Goal: Find contact information: Find contact information

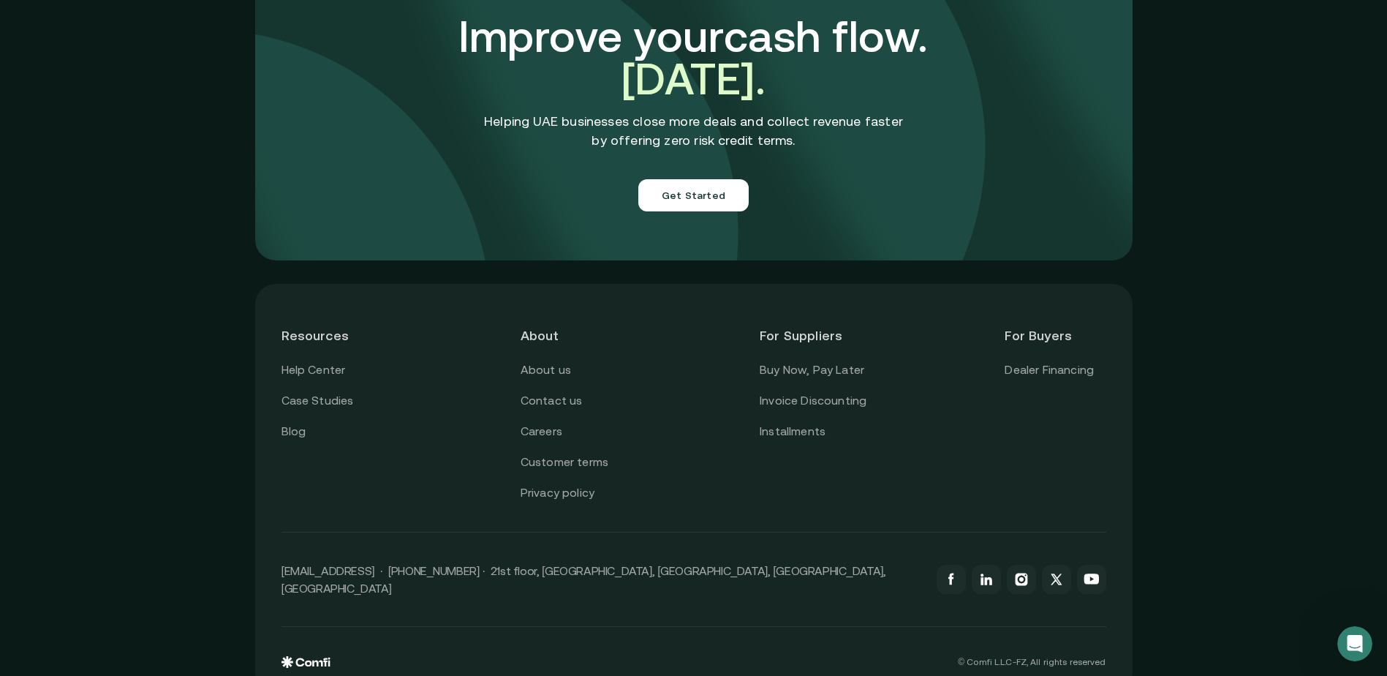
scroll to position [5123, 0]
click at [558, 360] on link "About us" at bounding box center [546, 369] width 50 height 19
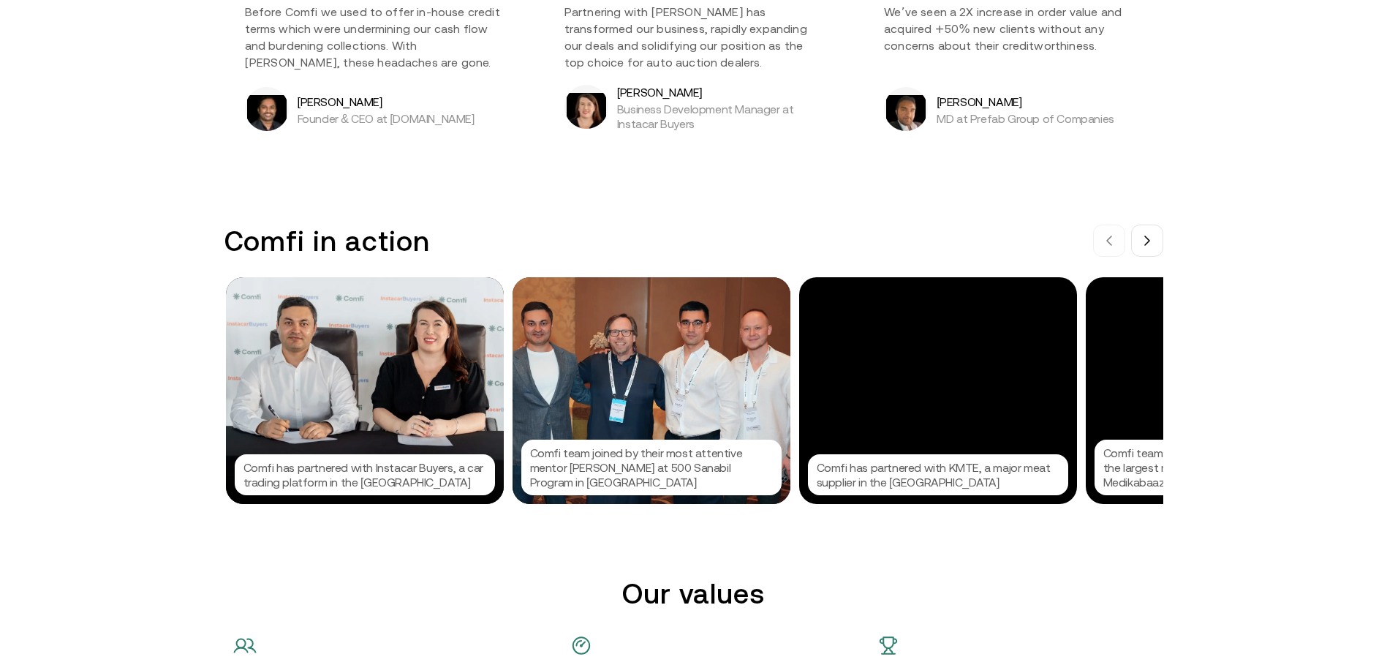
scroll to position [1389, 0]
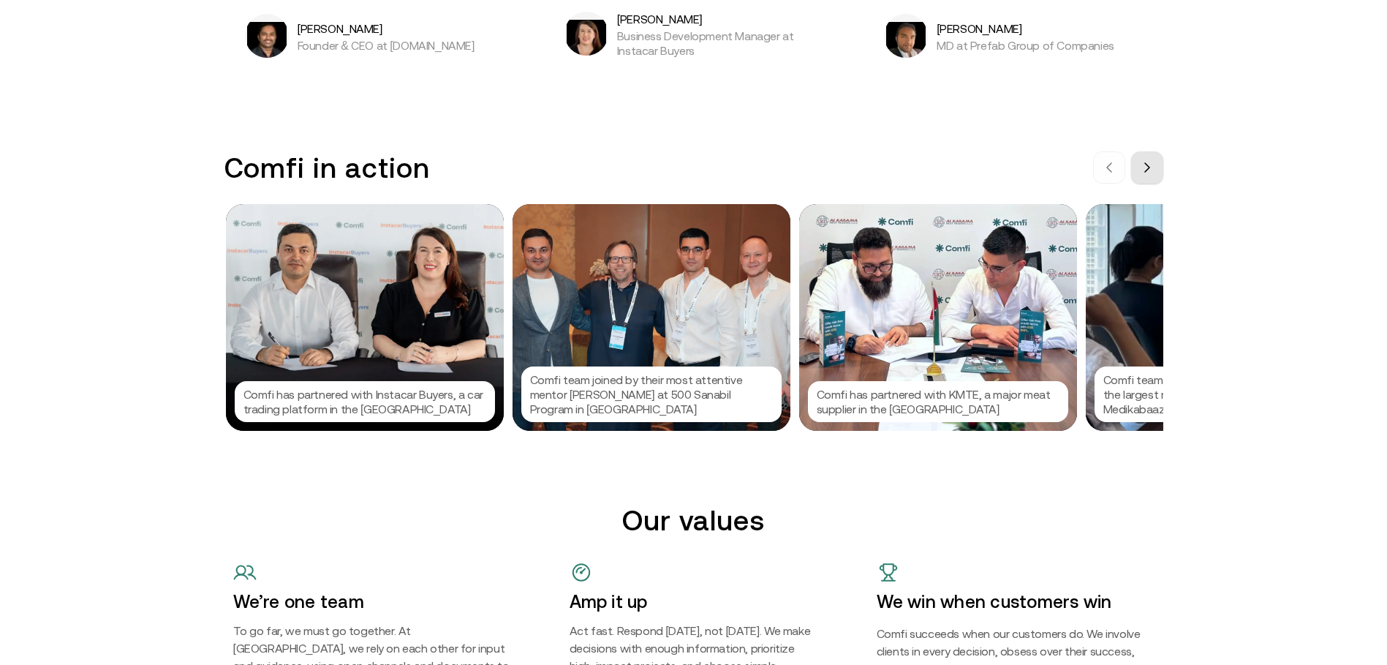
click at [1150, 174] on button at bounding box center [1147, 167] width 32 height 32
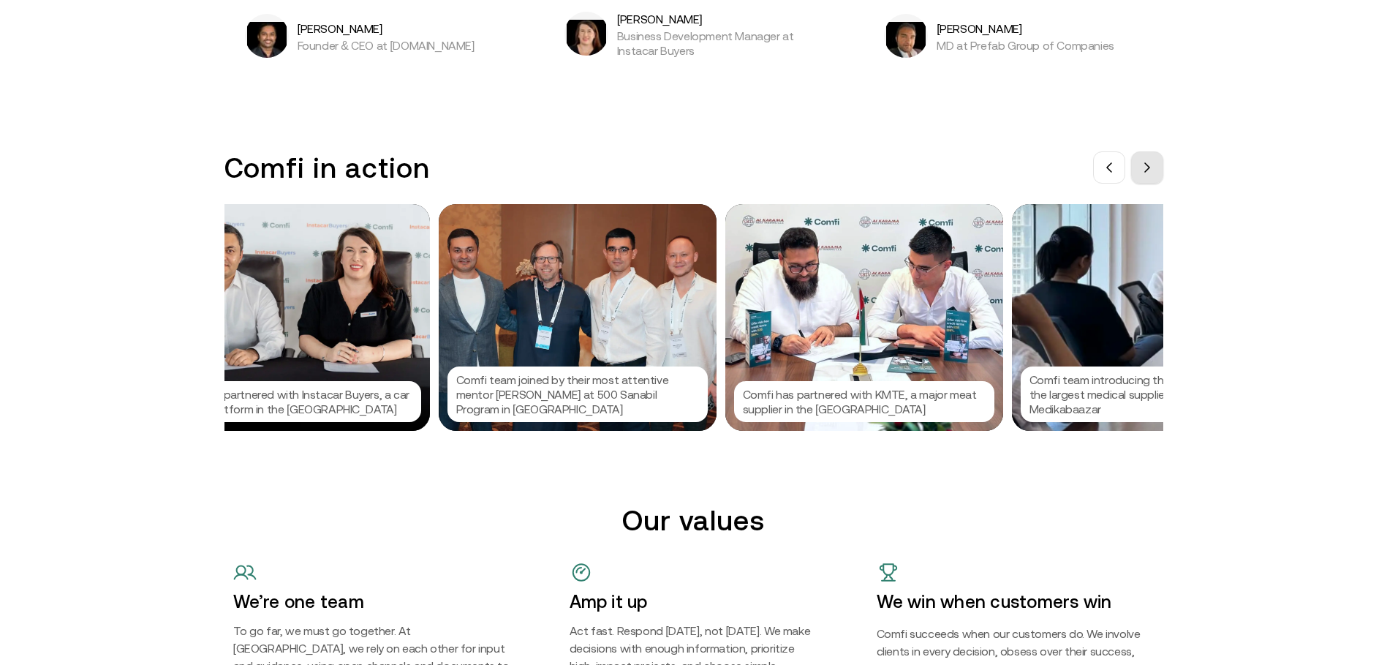
scroll to position [0, 219]
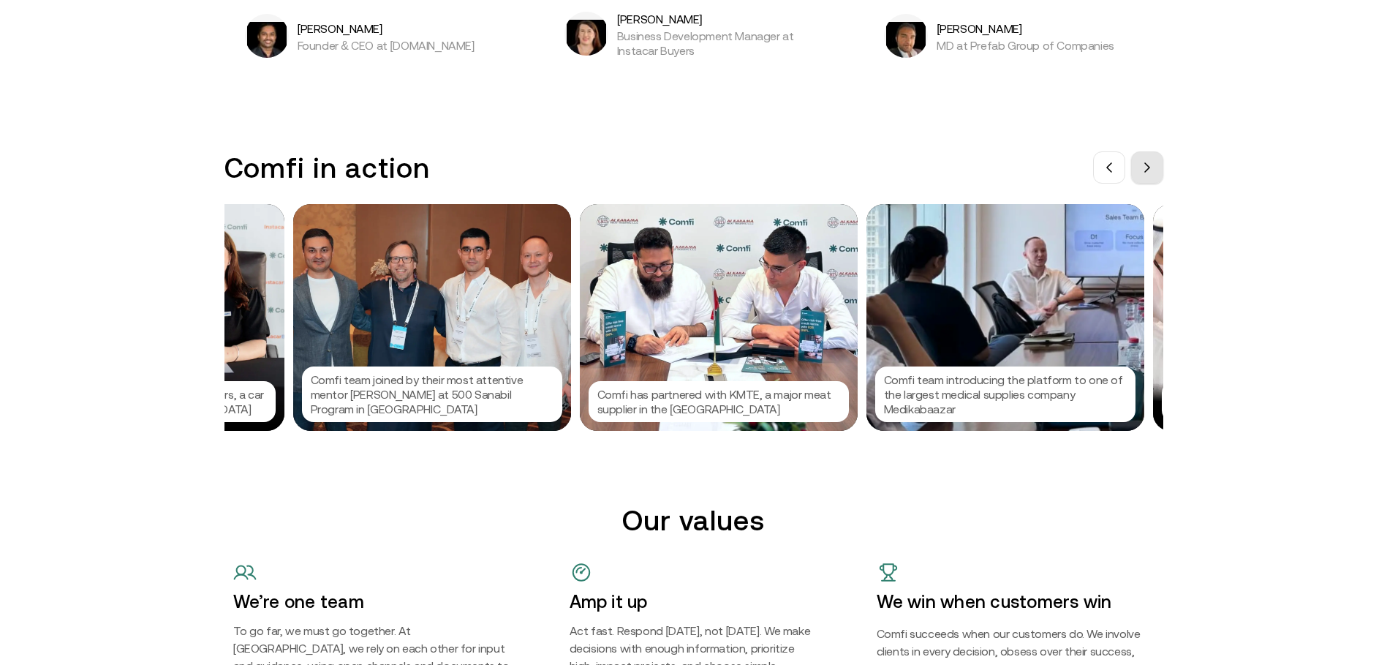
click at [1148, 173] on span at bounding box center [1148, 168] width 12 height 12
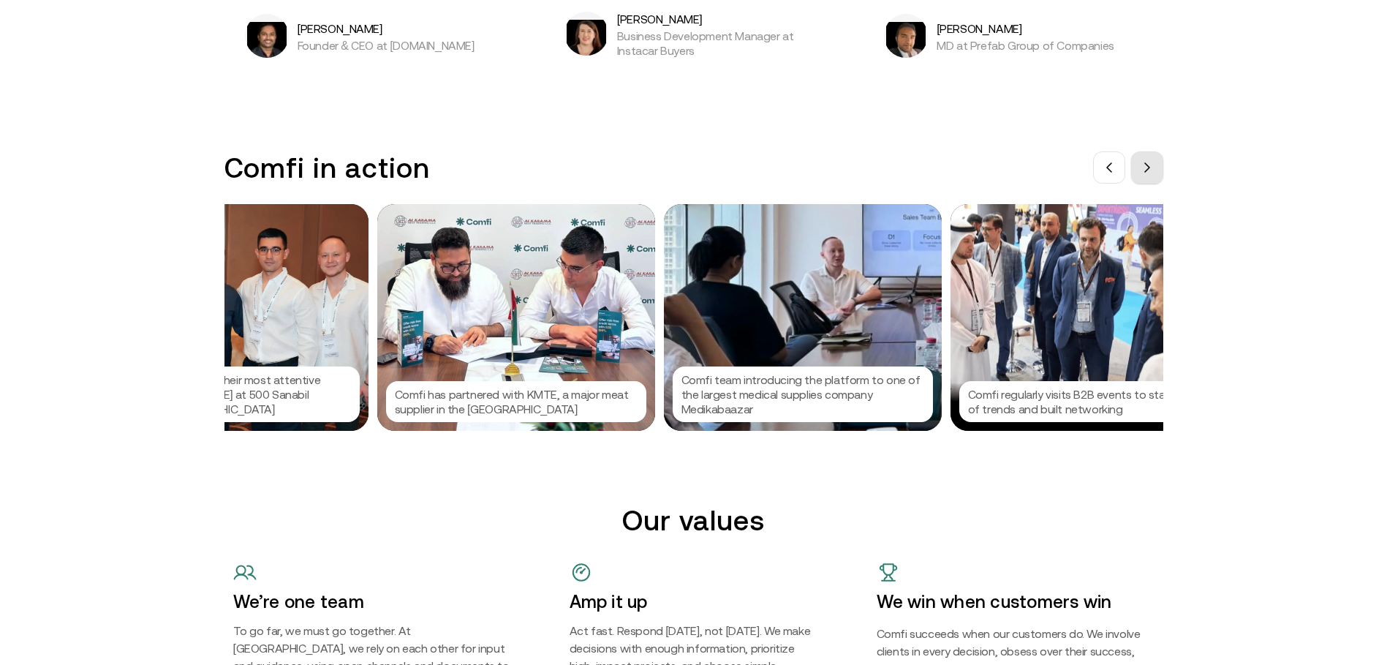
scroll to position [0, 439]
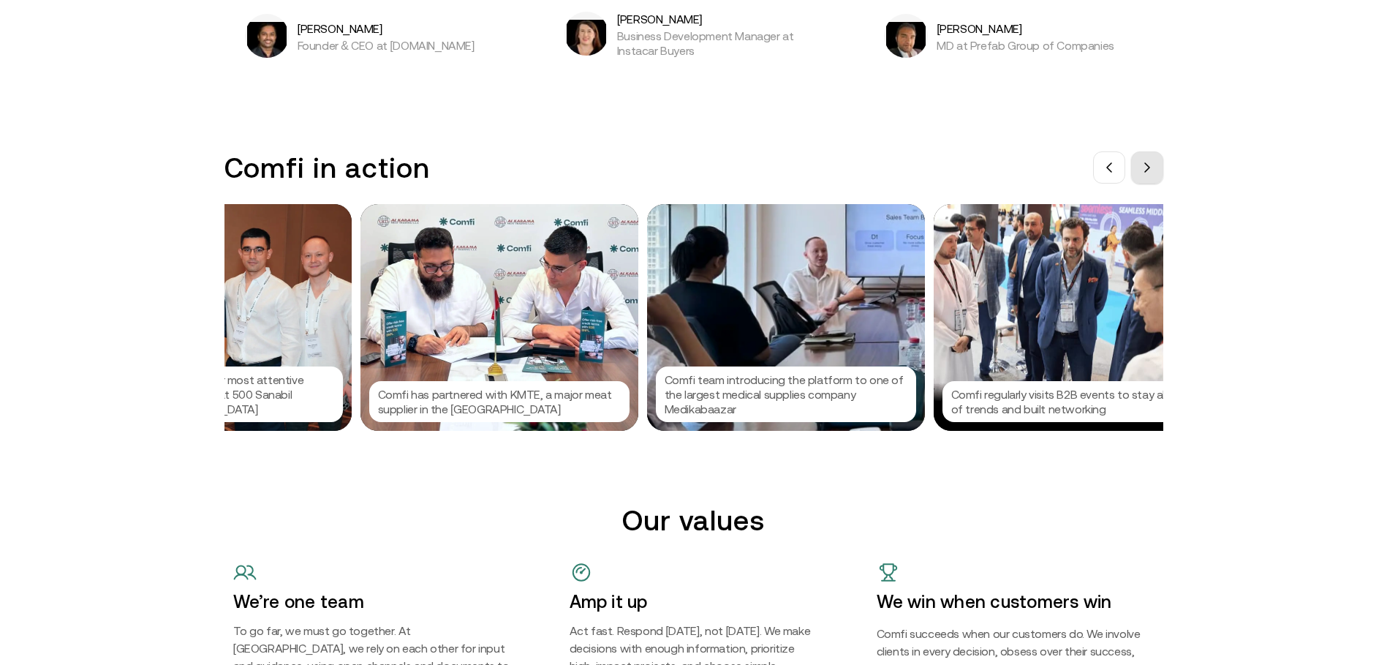
click at [1148, 173] on span at bounding box center [1148, 168] width 12 height 12
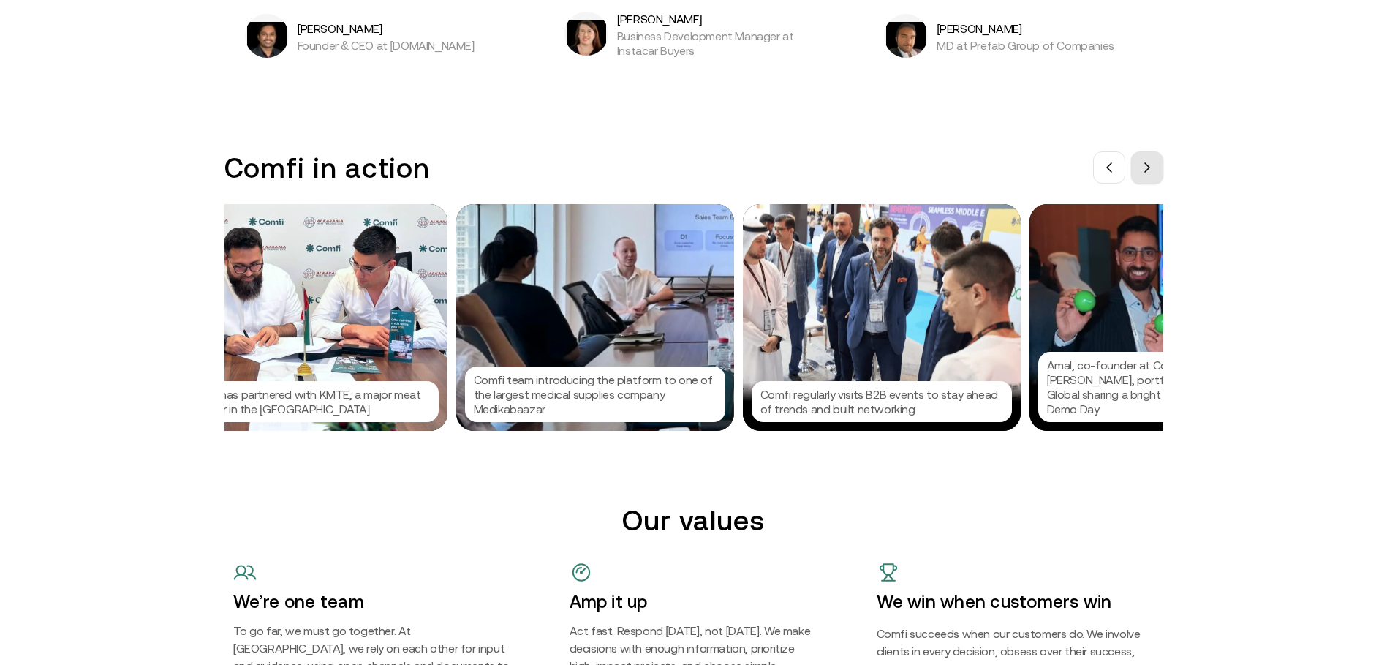
scroll to position [0, 658]
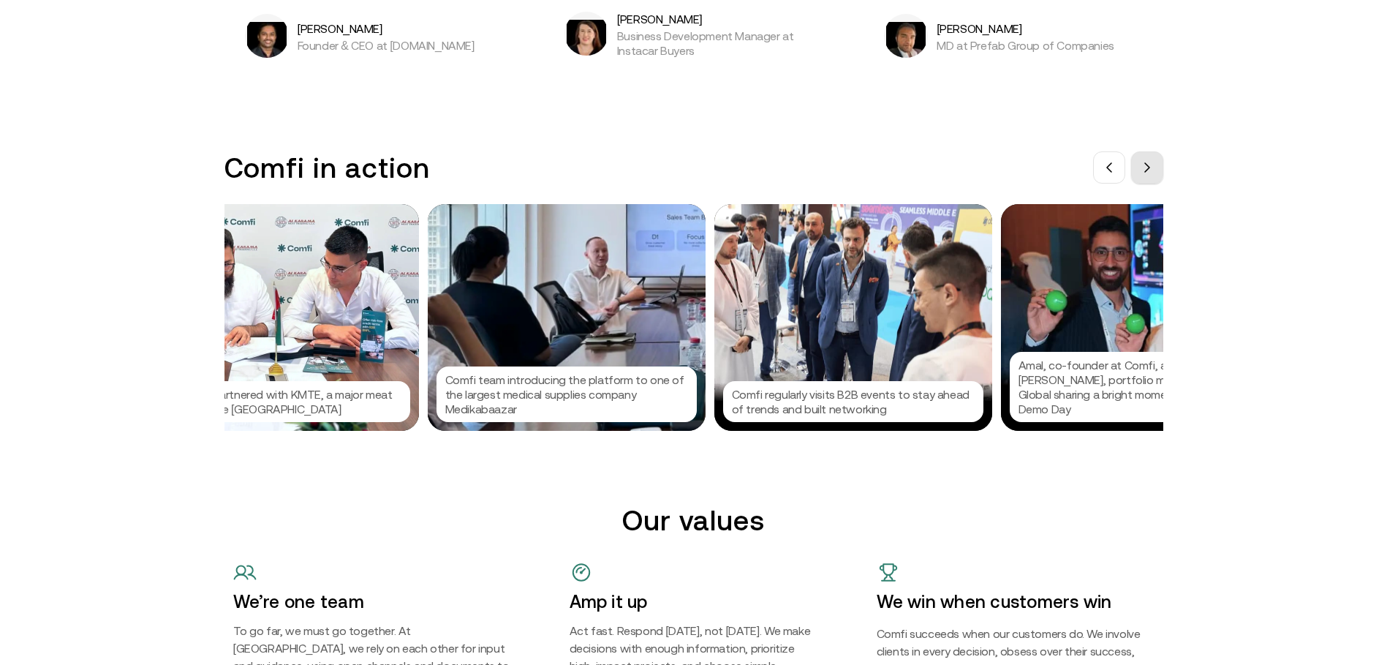
click at [1148, 173] on span at bounding box center [1148, 168] width 12 height 12
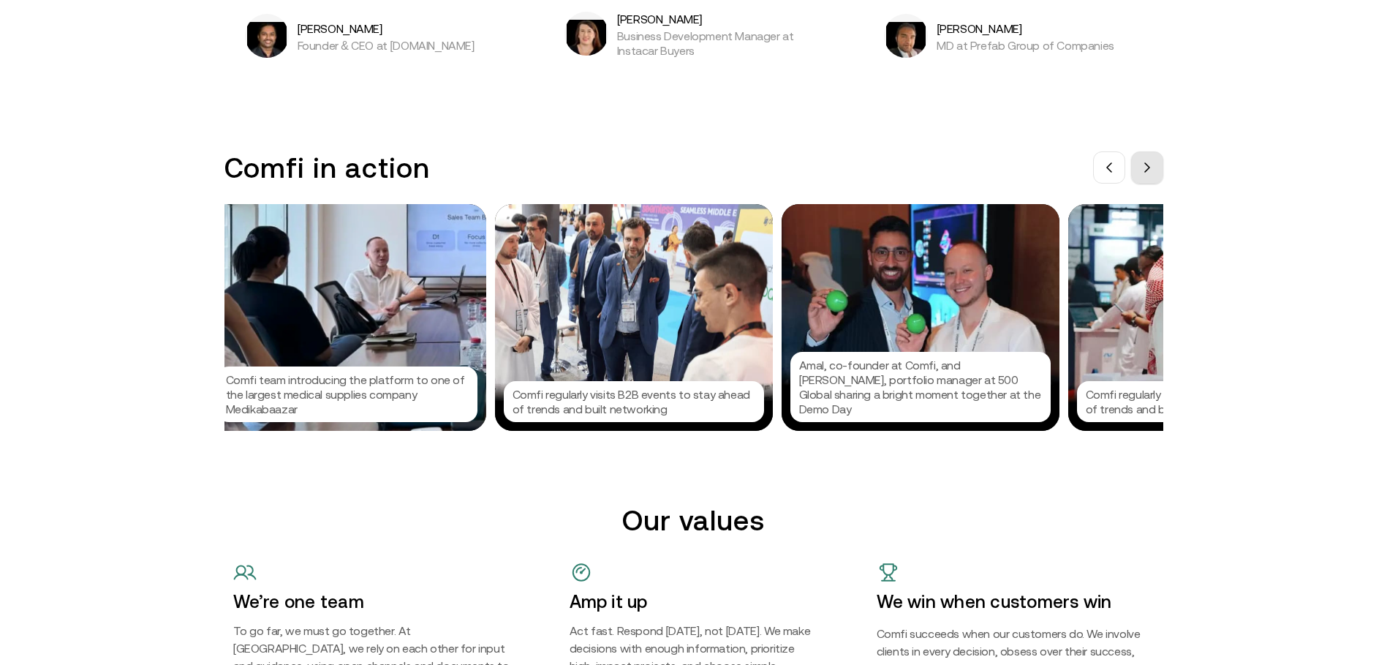
click at [1147, 173] on span at bounding box center [1148, 168] width 12 height 12
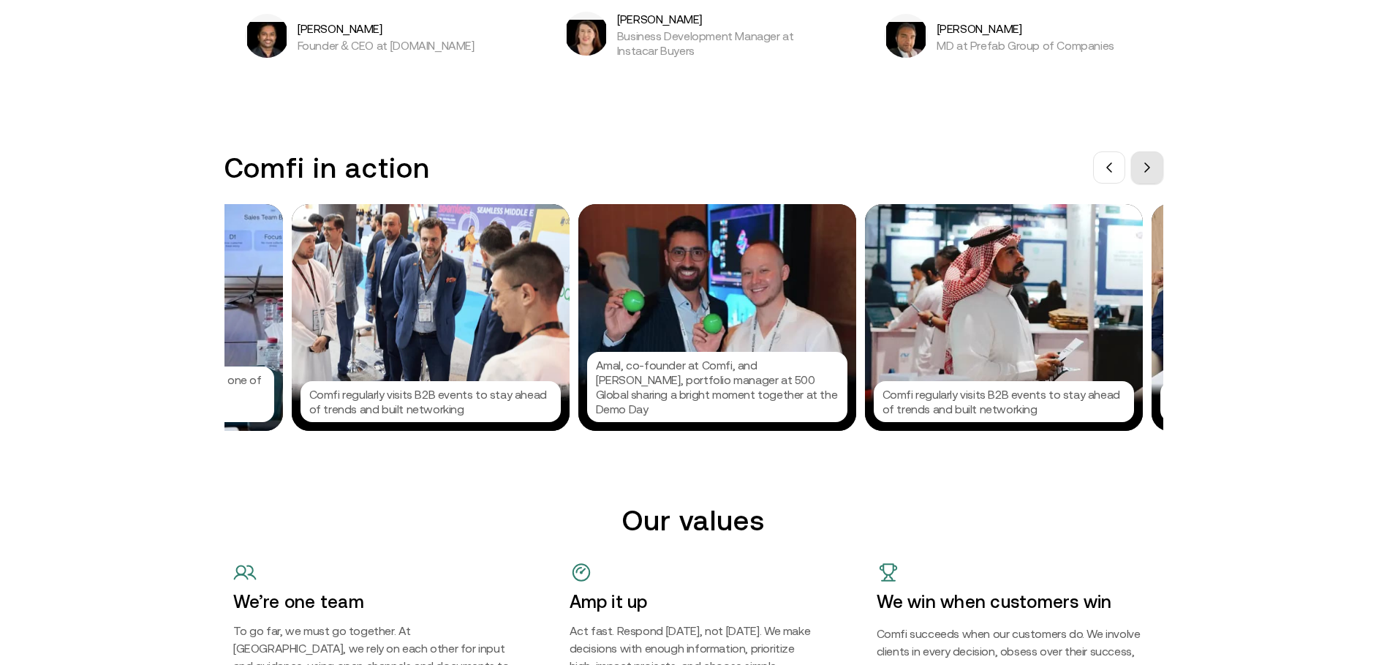
click at [1147, 173] on span at bounding box center [1148, 168] width 12 height 12
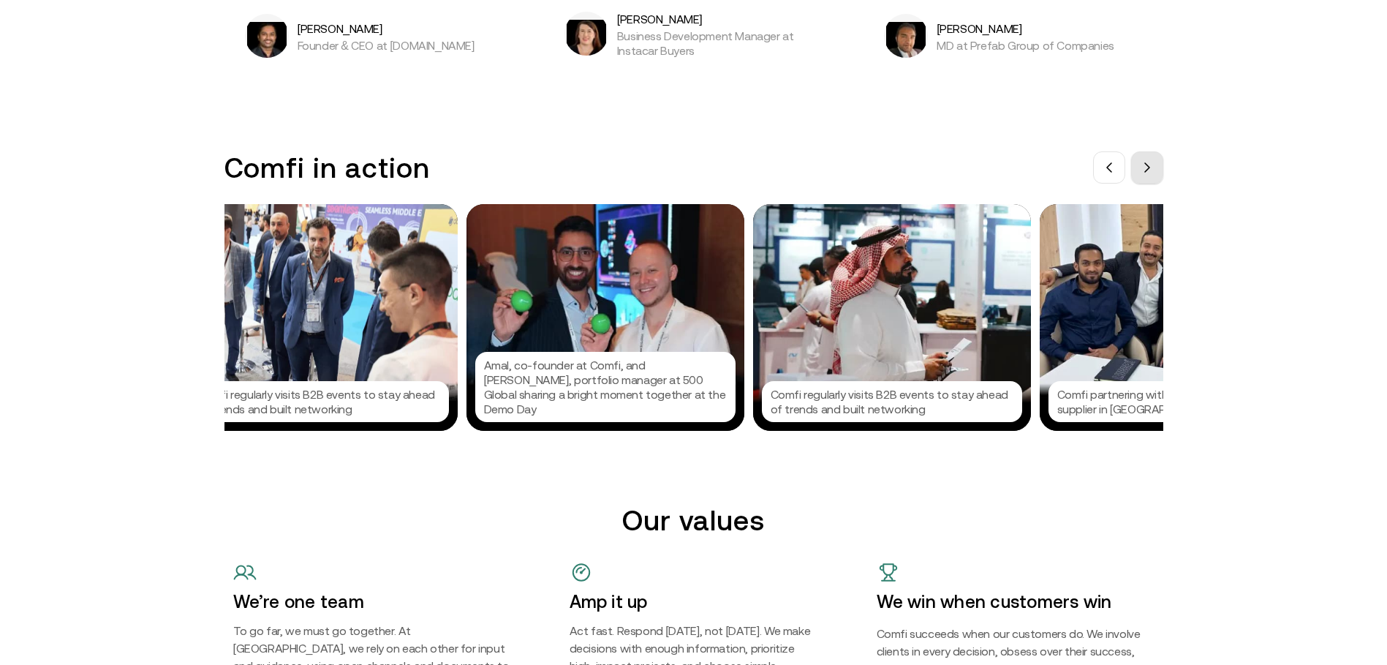
scroll to position [0, 1316]
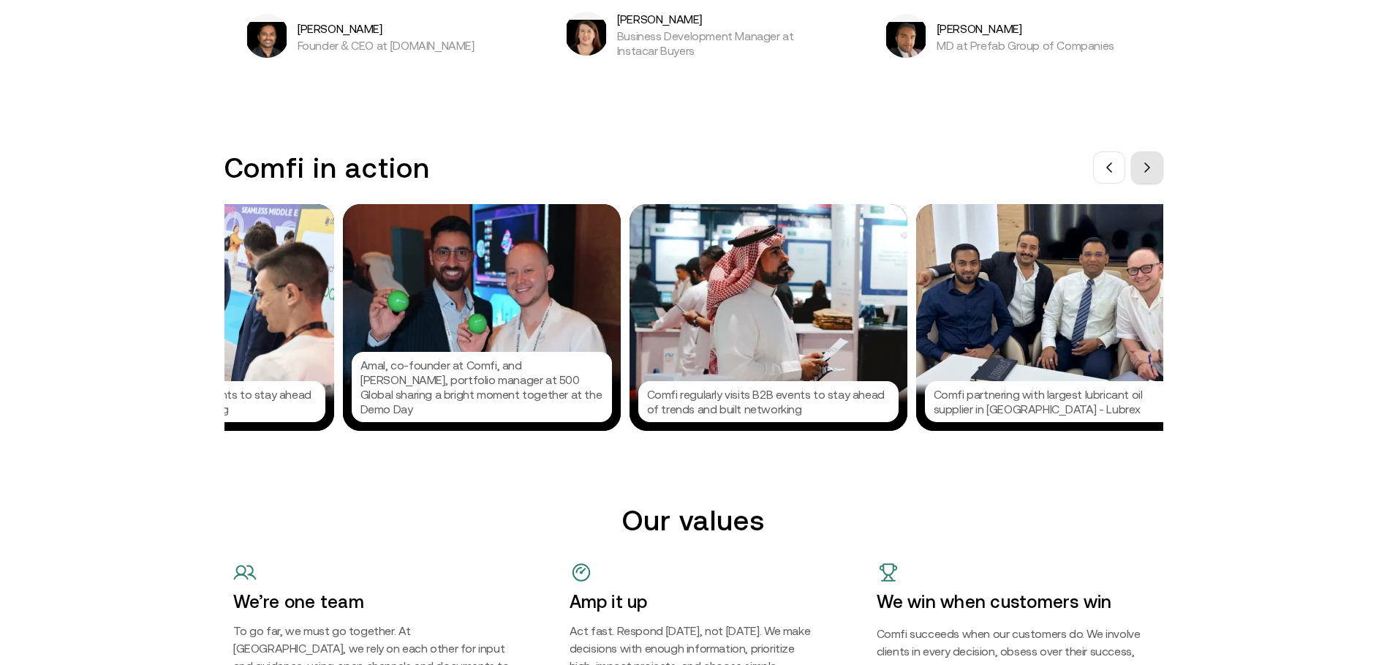
click at [1147, 173] on span at bounding box center [1148, 168] width 12 height 12
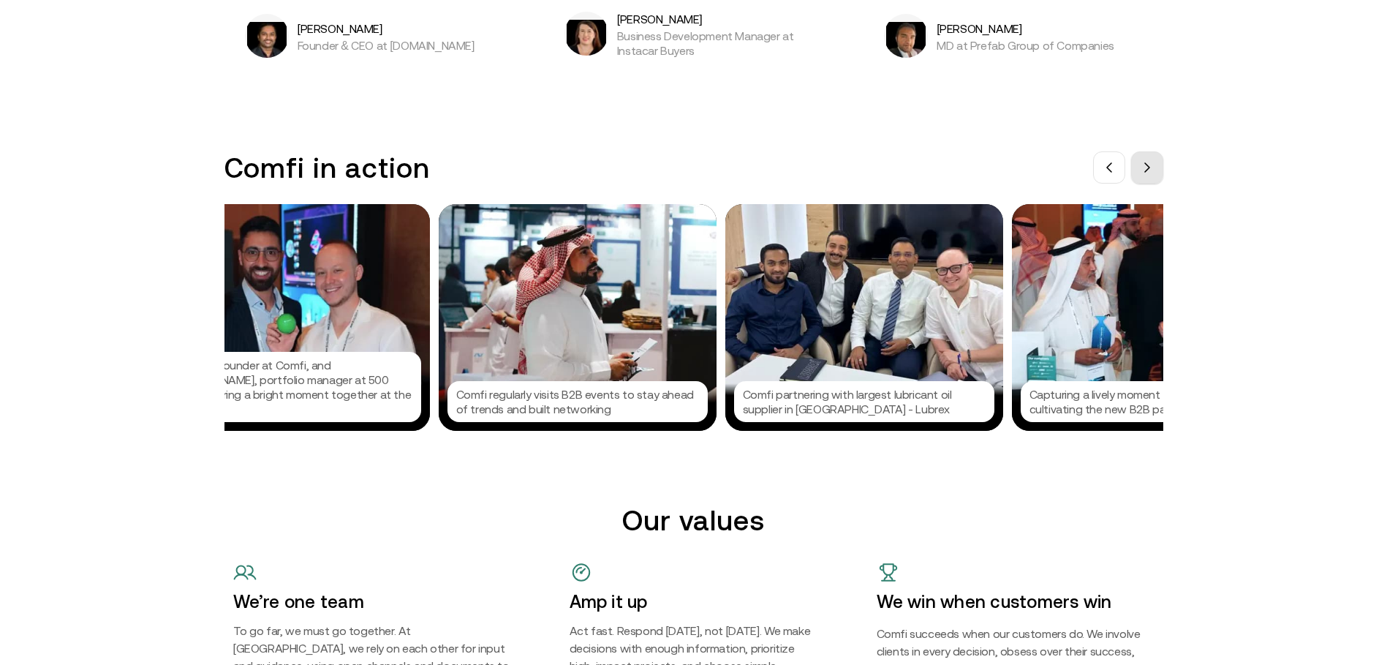
scroll to position [0, 1536]
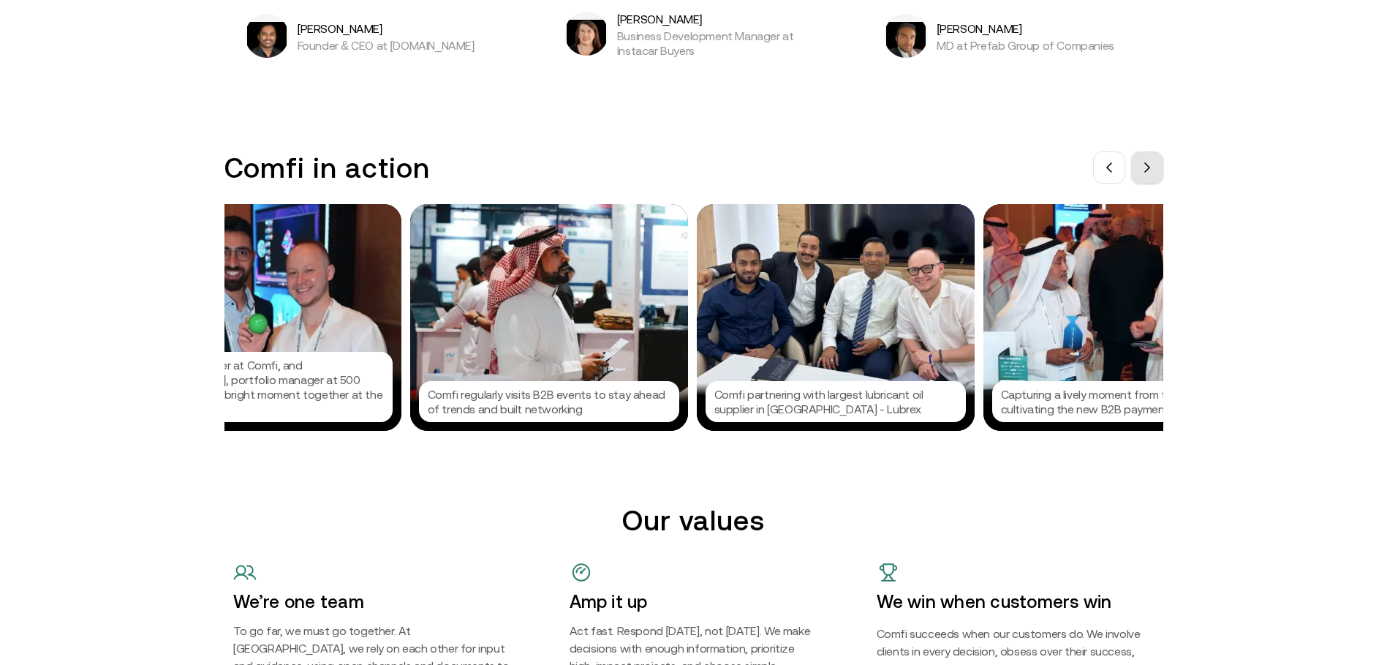
click at [1147, 173] on span at bounding box center [1148, 168] width 12 height 12
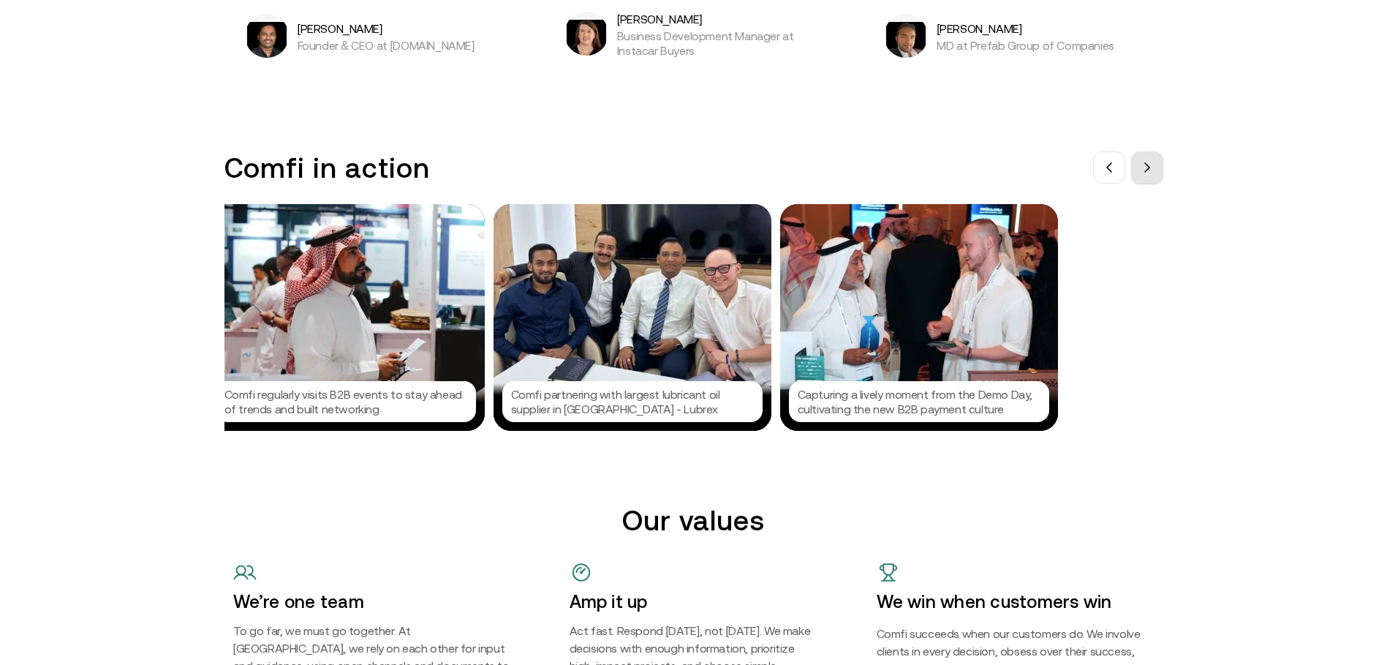
click at [1147, 173] on span at bounding box center [1148, 168] width 12 height 12
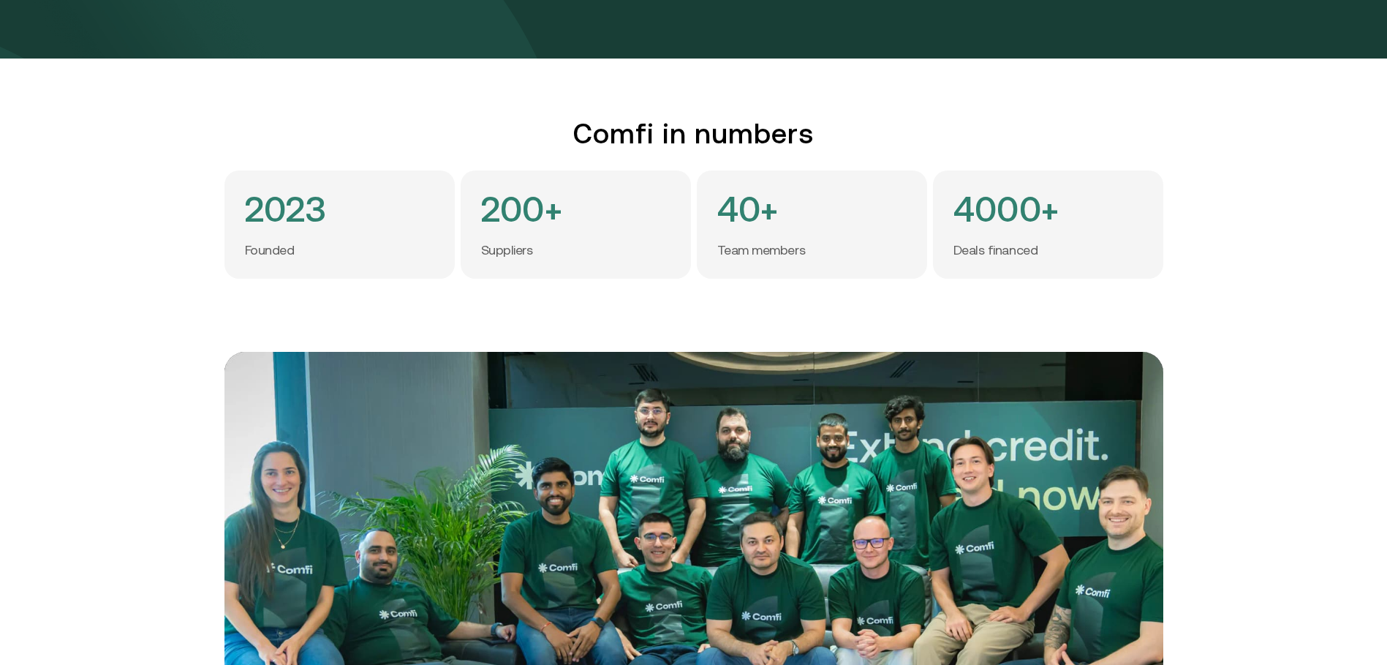
scroll to position [0, 0]
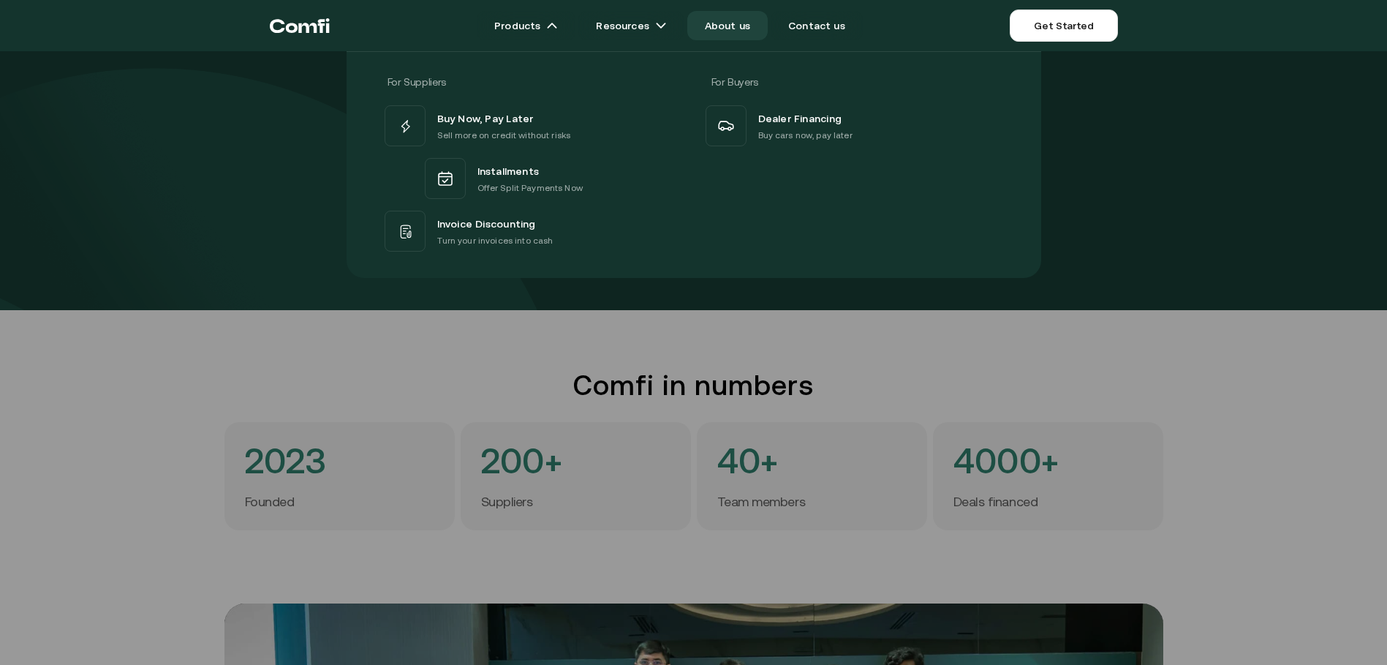
click at [516, 230] on span "Invoice Discounting" at bounding box center [486, 223] width 99 height 19
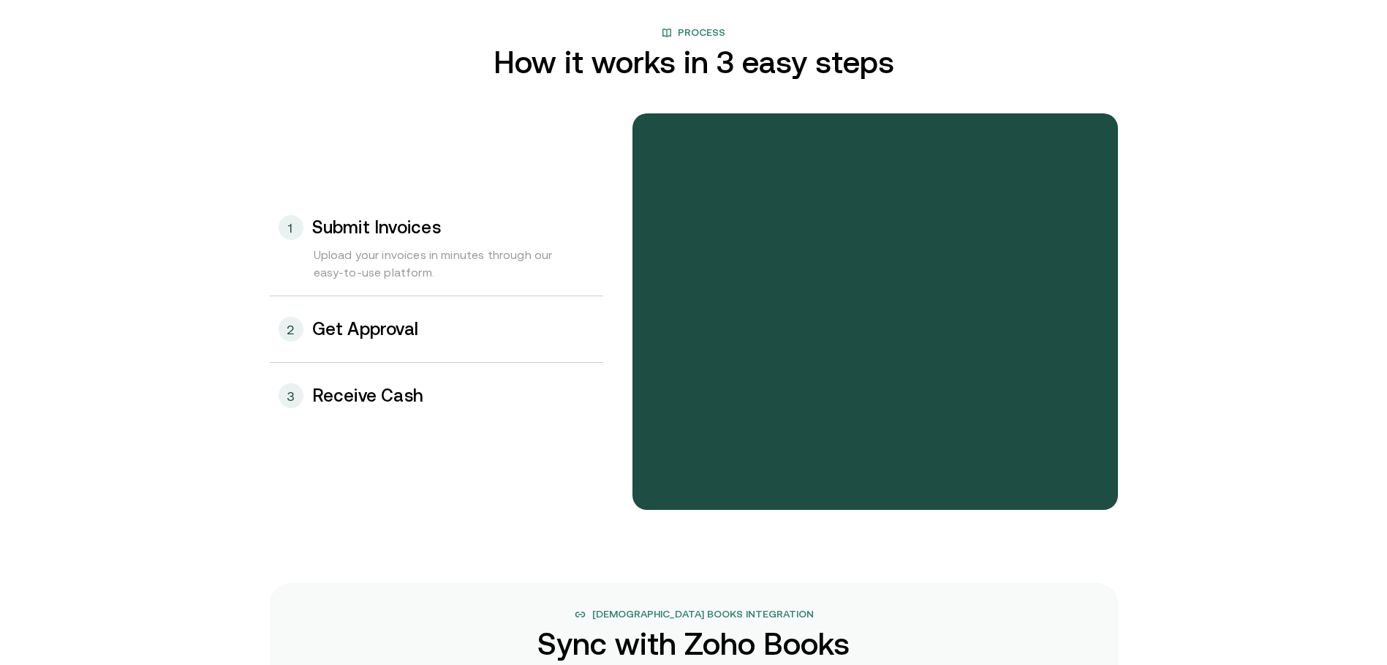
scroll to position [1463, 0]
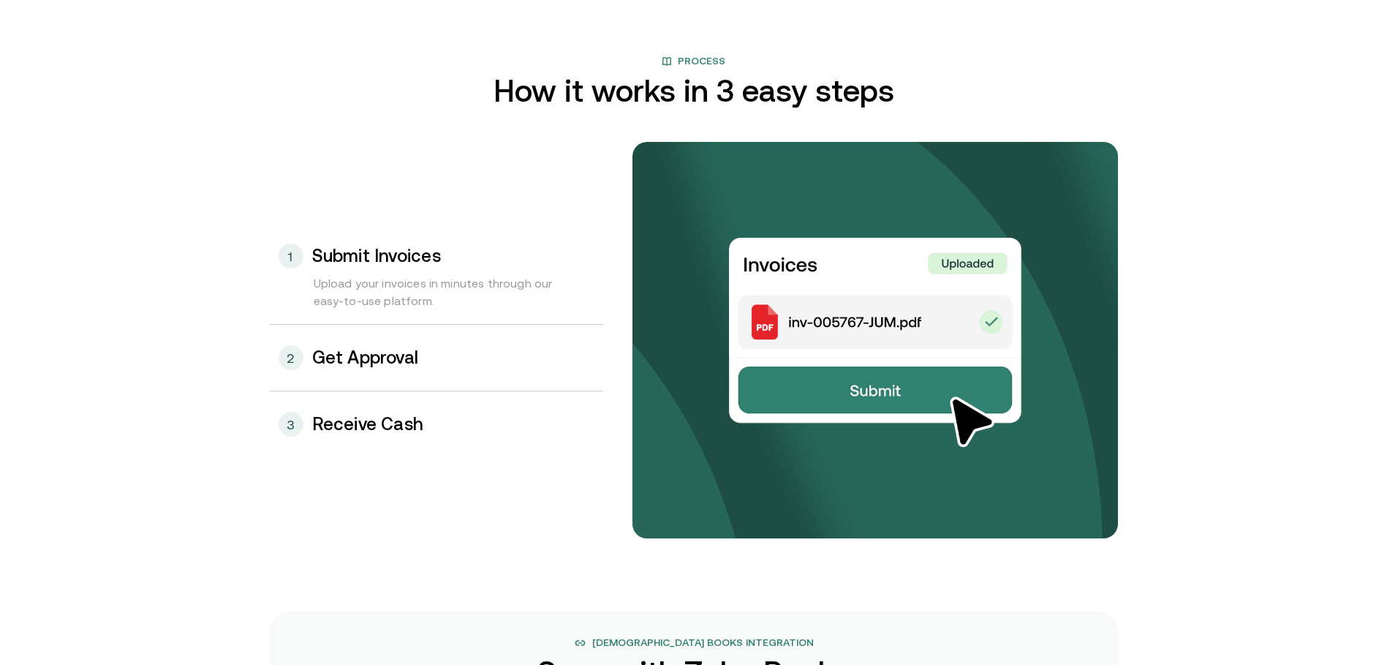
click at [347, 358] on h3 "Get Approval" at bounding box center [365, 357] width 107 height 19
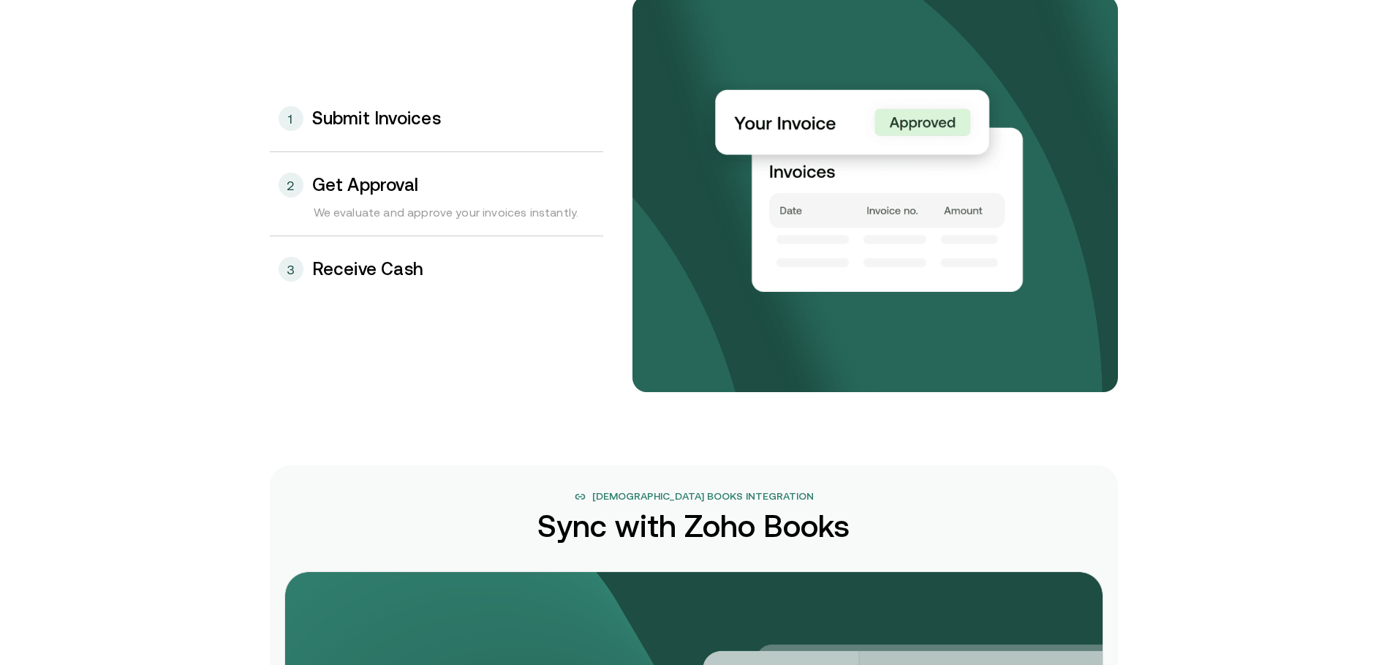
click at [363, 268] on h3 "Receive Cash" at bounding box center [368, 269] width 112 height 19
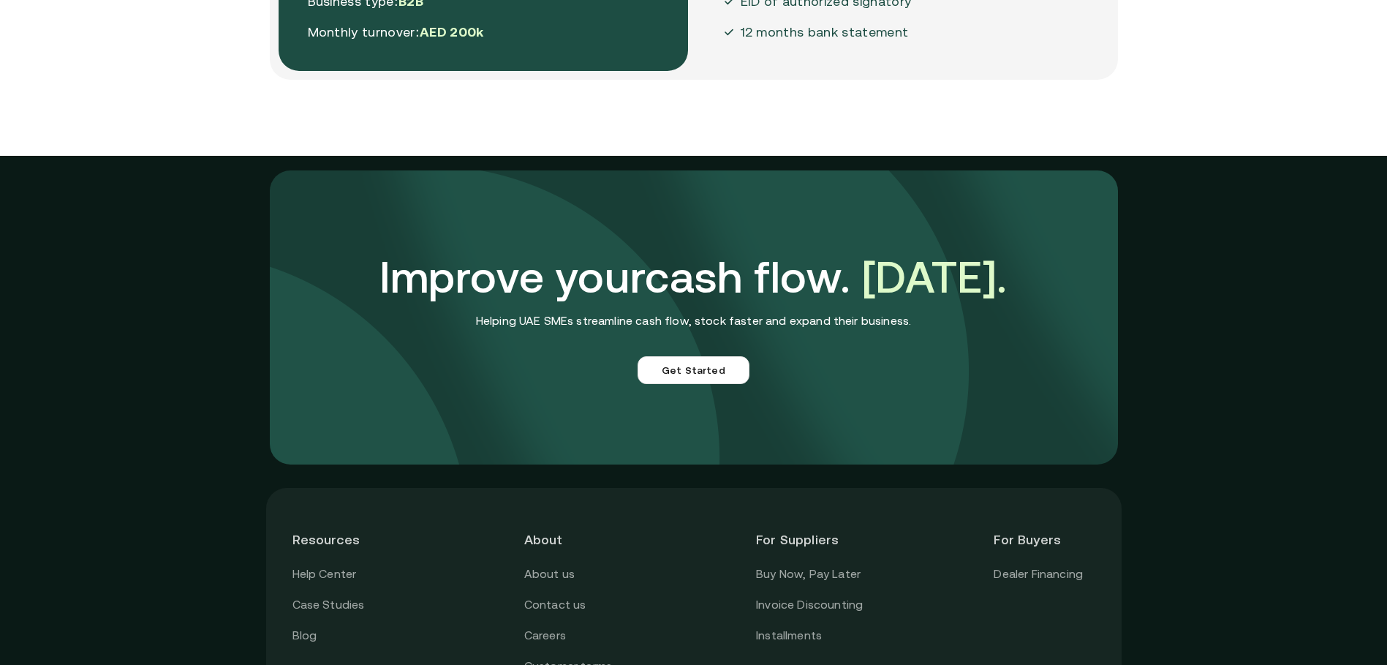
scroll to position [3940, 0]
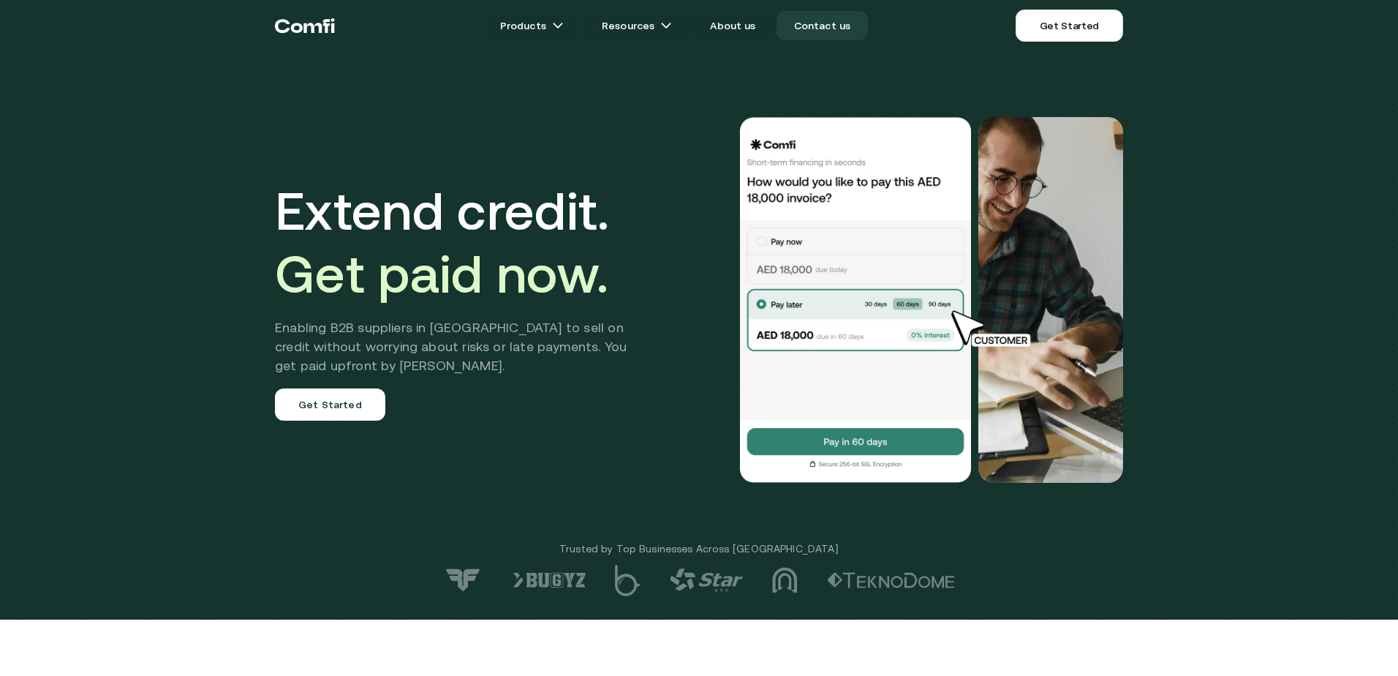
click at [829, 28] on link "Contact us" at bounding box center [823, 25] width 92 height 29
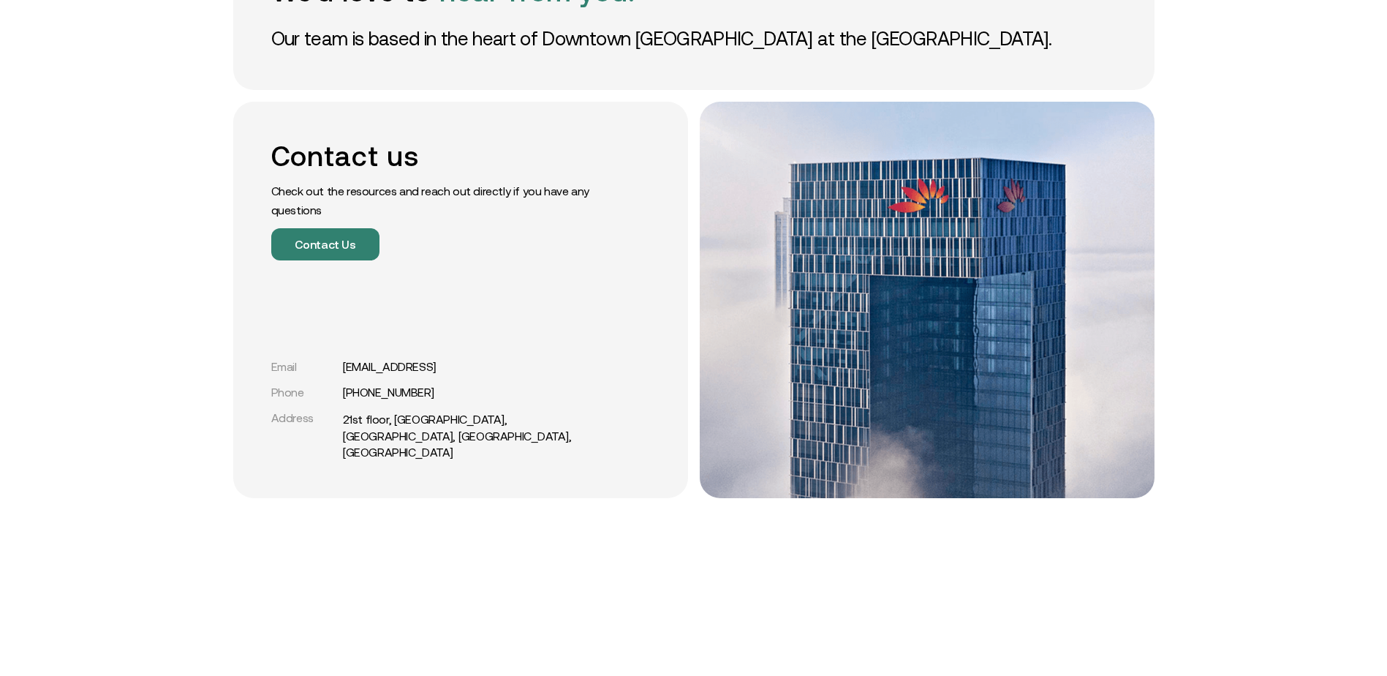
scroll to position [219, 0]
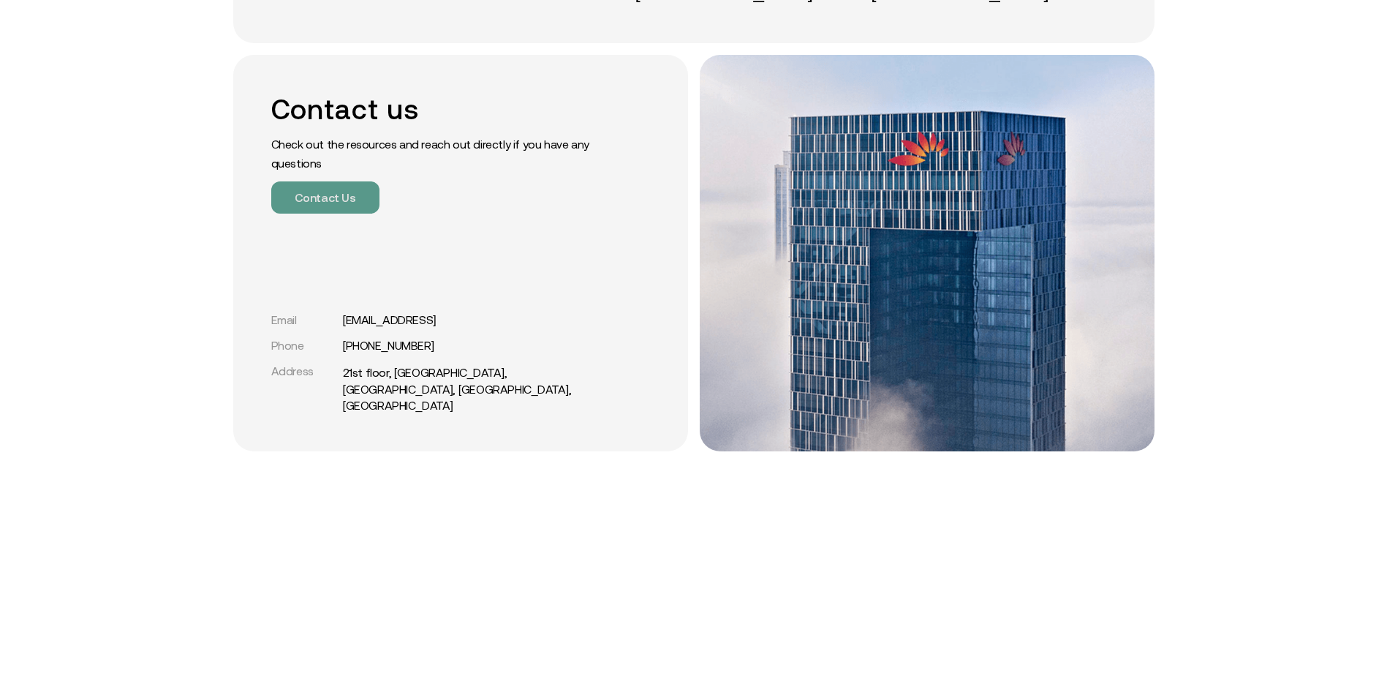
click at [321, 189] on button "Contact Us" at bounding box center [325, 197] width 108 height 32
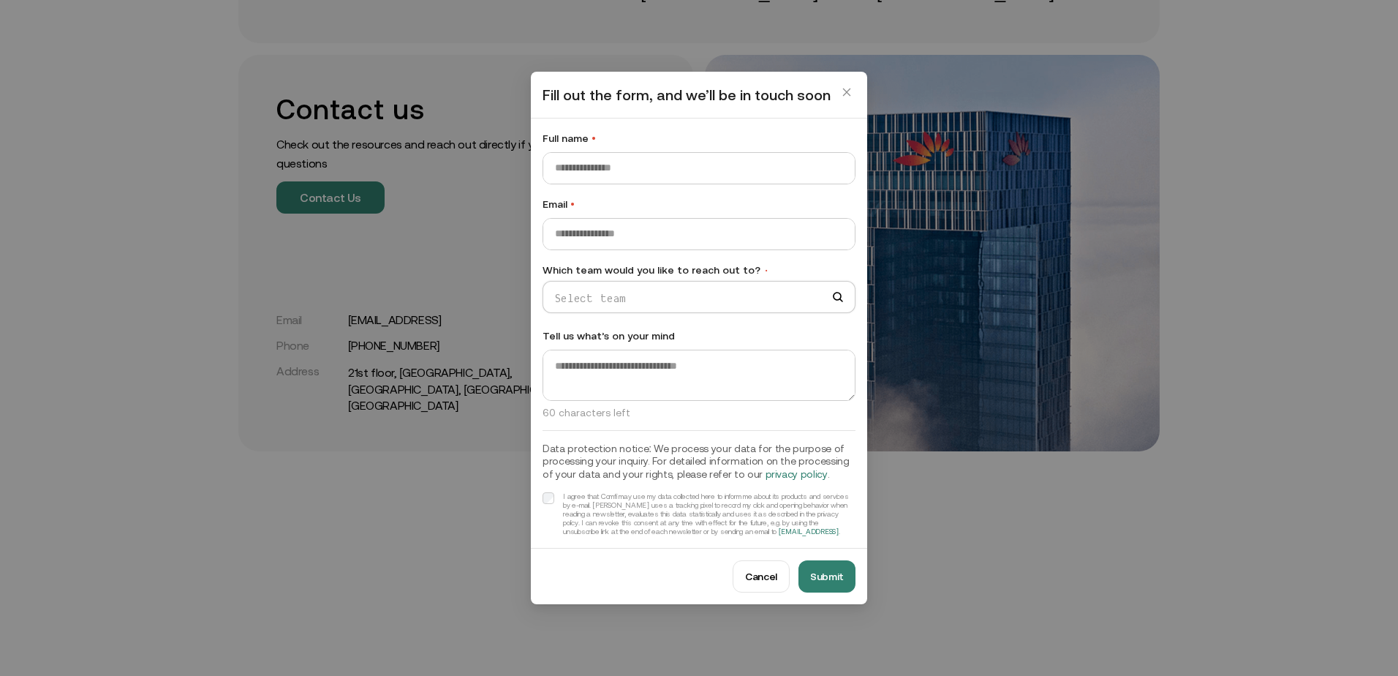
click at [282, 254] on div "Fill out the form, and we’ll be in touch soon Full name • Email • Which team wo…" at bounding box center [699, 338] width 1398 height 676
click at [844, 91] on icon "close" at bounding box center [847, 92] width 10 height 10
